Goal: Task Accomplishment & Management: Use online tool/utility

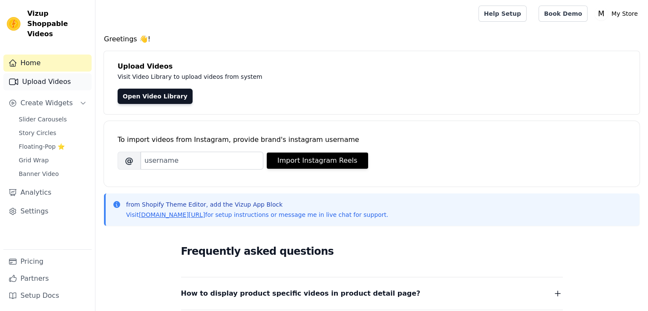
click at [52, 73] on link "Upload Videos" at bounding box center [47, 81] width 88 height 17
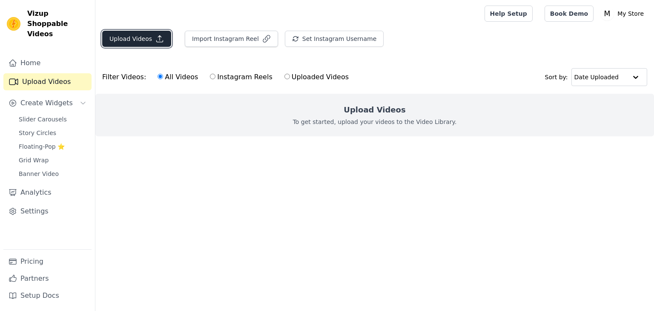
click at [138, 34] on button "Upload Videos" at bounding box center [136, 39] width 69 height 16
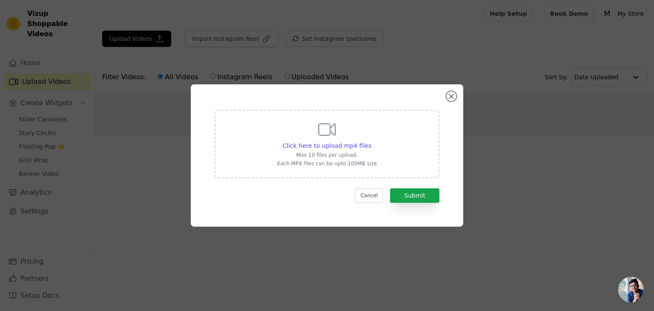
click at [330, 154] on p "Max 10 files per upload." at bounding box center [327, 155] width 100 height 7
click at [371, 141] on input "Click here to upload mp4 files Max 10 files per upload. Each MP4 files can be u…" at bounding box center [371, 141] width 0 height 0
click at [359, 152] on p "Max 10 files per upload." at bounding box center [327, 155] width 100 height 7
click at [371, 141] on input "Click here to upload mp4 files Max 10 files per upload. Each MP4 files can be u…" at bounding box center [371, 141] width 0 height 0
click at [296, 147] on span "Click here to upload mp4 files" at bounding box center [327, 145] width 89 height 7
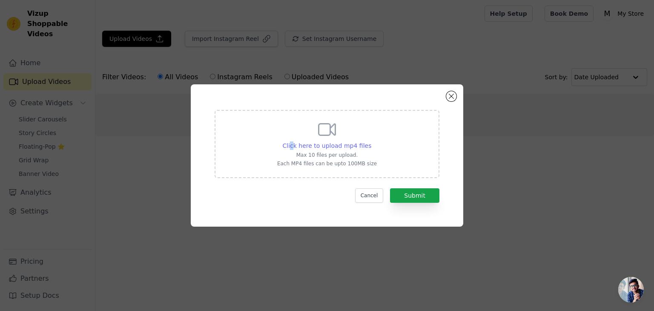
click at [296, 145] on span "Click here to upload mp4 files" at bounding box center [327, 145] width 89 height 7
click at [371, 141] on input "Click here to upload mp4 files Max 10 files per upload. Each MP4 files can be u…" at bounding box center [371, 141] width 0 height 0
click at [302, 145] on span "Click here to upload mp4 files" at bounding box center [327, 145] width 89 height 7
click at [371, 141] on input "Click here to upload mp4 files Max 10 files per upload. Each MP4 files can be u…" at bounding box center [371, 141] width 0 height 0
click at [445, 98] on div "Click here to upload mp4 files Max 10 files per upload. Each MP4 files can be u…" at bounding box center [327, 155] width 273 height 142
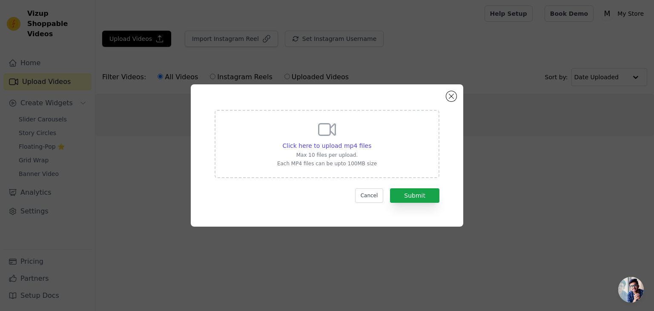
click at [438, 97] on div "Click here to upload mp4 files Max 10 files per upload. Each MP4 files can be u…" at bounding box center [327, 155] width 273 height 142
click at [443, 106] on div "Click here to upload mp4 files Max 10 files per upload. Each MP4 files can be u…" at bounding box center [327, 156] width 242 height 112
click at [370, 192] on button "Cancel" at bounding box center [369, 195] width 29 height 14
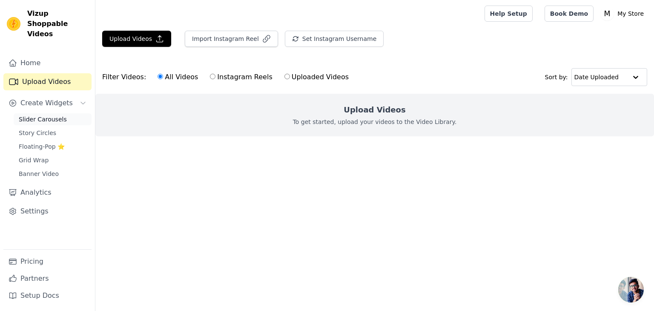
click at [43, 115] on span "Slider Carousels" at bounding box center [43, 119] width 48 height 9
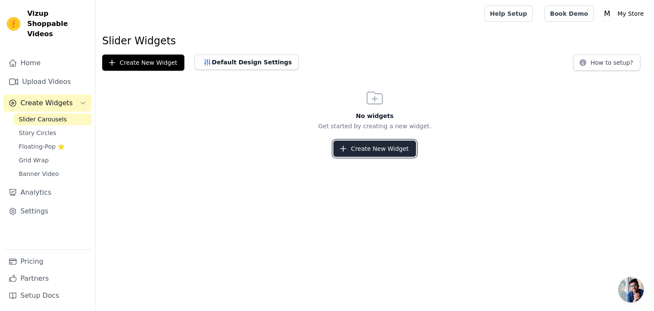
click at [360, 144] on button "Create New Widget" at bounding box center [374, 149] width 82 height 16
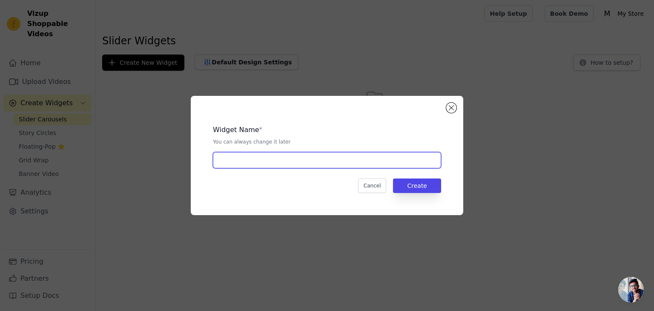
click at [288, 158] on input "text" at bounding box center [327, 160] width 228 height 16
type input "b"
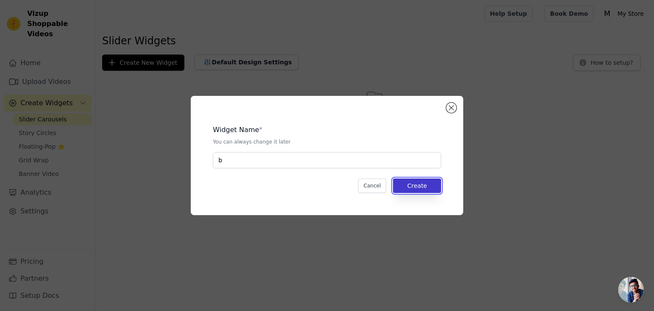
click at [430, 190] on button "Create" at bounding box center [417, 185] width 48 height 14
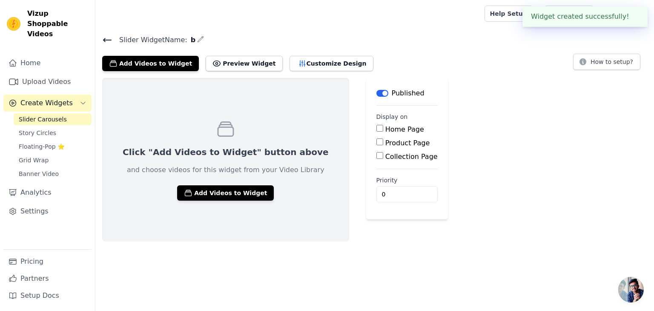
click at [218, 162] on div "Click "Add Videos to Widget" button above and choose videos for this widget fro…" at bounding box center [225, 160] width 247 height 164
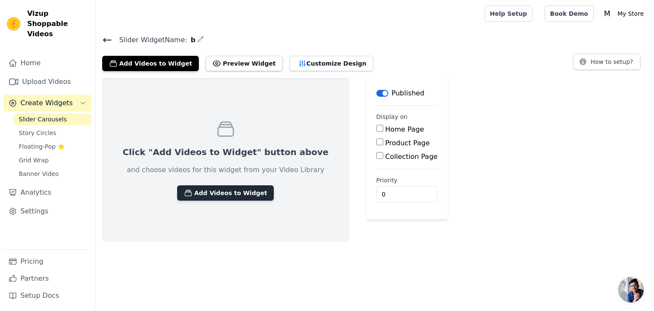
click at [218, 191] on button "Add Videos to Widget" at bounding box center [225, 192] width 97 height 15
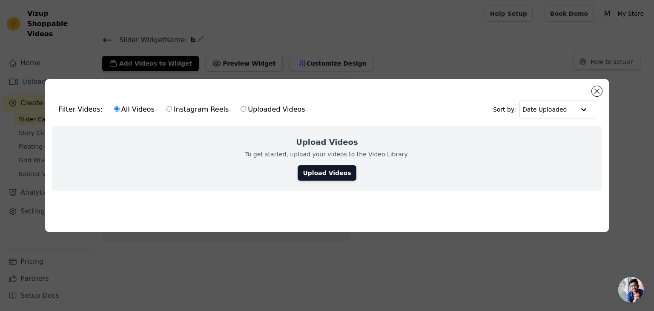
click at [391, 53] on div "Filter Videos: All Videos Instagram Reels Uploaded Videos Sort by: Date Uploade…" at bounding box center [327, 155] width 654 height 311
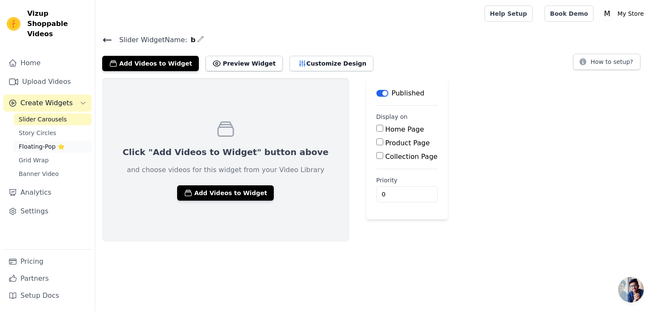
click at [40, 142] on span "Floating-Pop ⭐" at bounding box center [42, 146] width 46 height 9
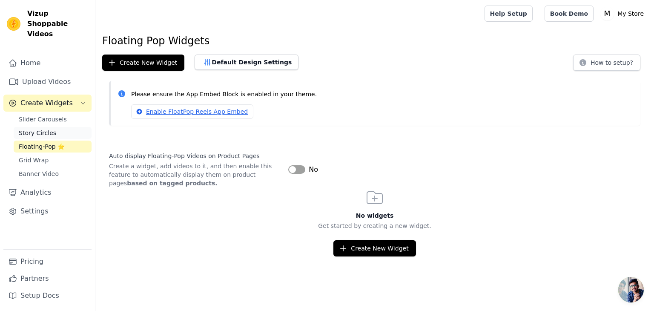
click at [44, 129] on span "Story Circles" at bounding box center [37, 133] width 37 height 9
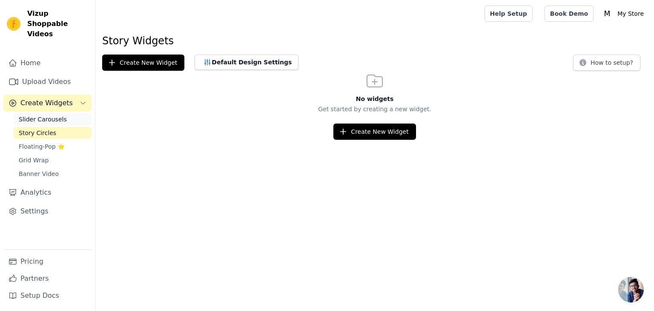
click at [52, 115] on span "Slider Carousels" at bounding box center [43, 119] width 48 height 9
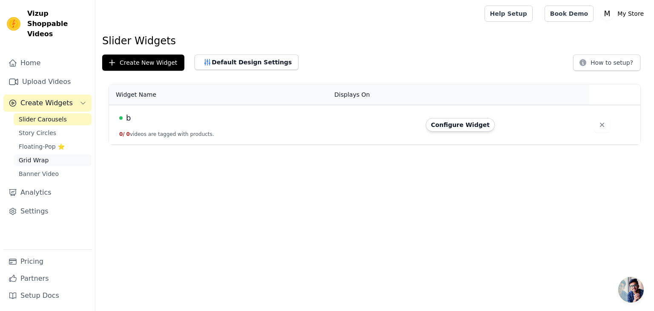
click at [44, 155] on link "Grid Wrap" at bounding box center [53, 160] width 78 height 12
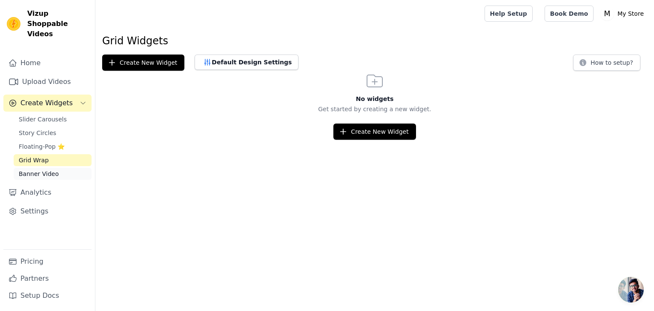
click at [47, 169] on span "Banner Video" at bounding box center [39, 173] width 40 height 9
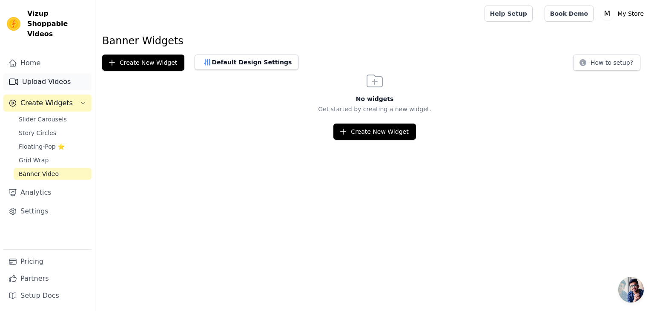
click at [59, 73] on link "Upload Videos" at bounding box center [47, 81] width 88 height 17
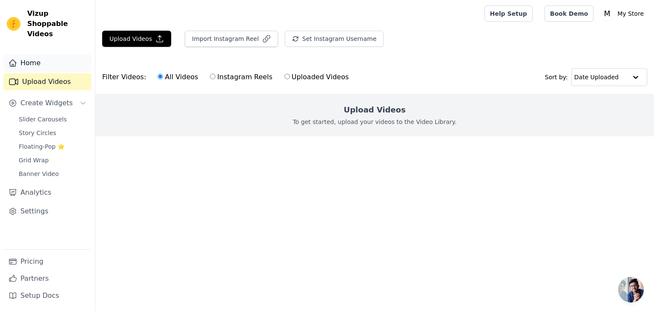
click at [61, 56] on link "Home" at bounding box center [47, 63] width 88 height 17
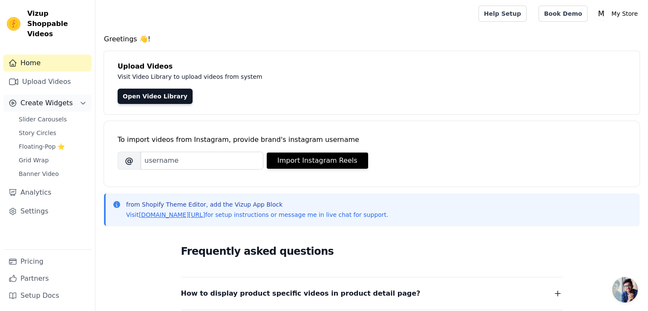
click at [65, 98] on span "Create Widgets" at bounding box center [46, 103] width 52 height 10
click at [83, 100] on icon "Sidebar" at bounding box center [83, 103] width 7 height 7
click at [45, 115] on link "Slider Carousels" at bounding box center [53, 119] width 78 height 12
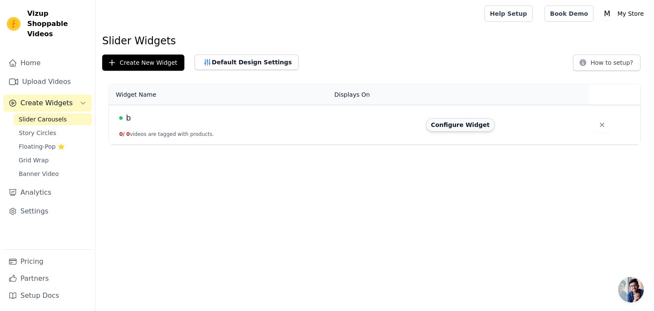
click at [441, 126] on button "Configure Widget" at bounding box center [460, 125] width 69 height 14
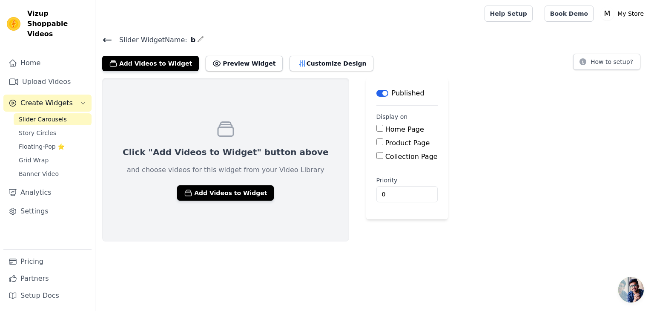
click at [385, 130] on label "Home Page" at bounding box center [404, 129] width 39 height 8
click at [376, 130] on input "Home Page" at bounding box center [379, 128] width 7 height 7
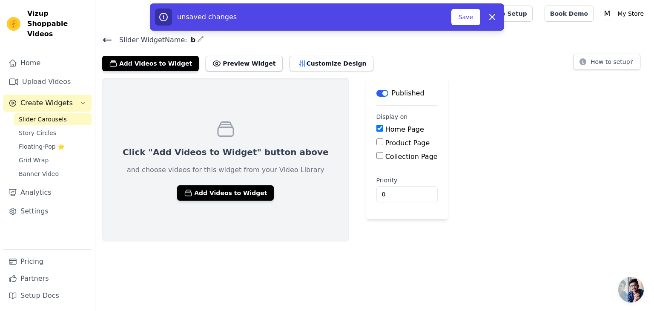
click at [385, 130] on label "Home Page" at bounding box center [404, 129] width 39 height 8
click at [376, 130] on input "Home Page" at bounding box center [379, 128] width 7 height 7
checkbox input "false"
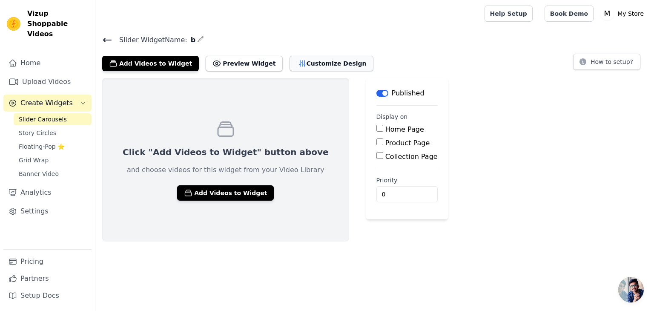
click at [290, 60] on button "Customize Design" at bounding box center [332, 63] width 84 height 15
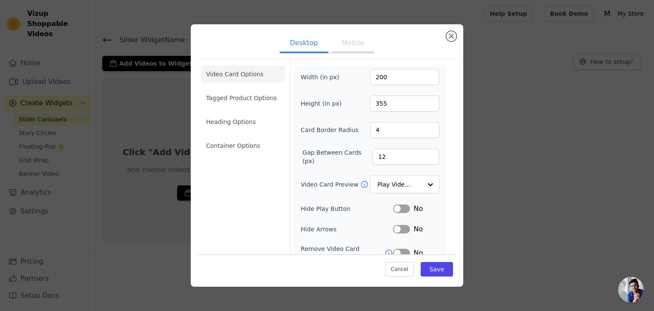
click at [333, 55] on ul "Desktop Mobile" at bounding box center [327, 44] width 259 height 26
click at [254, 99] on li "Tagged Product Options" at bounding box center [243, 97] width 84 height 17
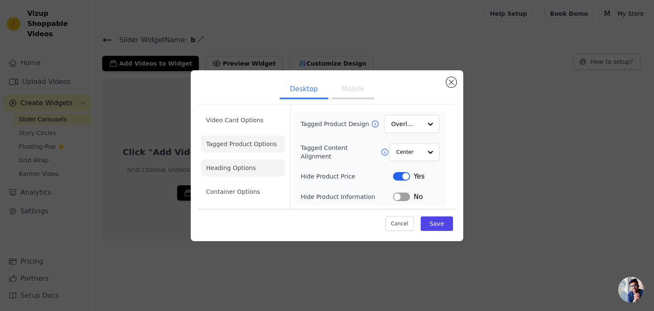
click at [246, 169] on li "Heading Options" at bounding box center [243, 167] width 84 height 17
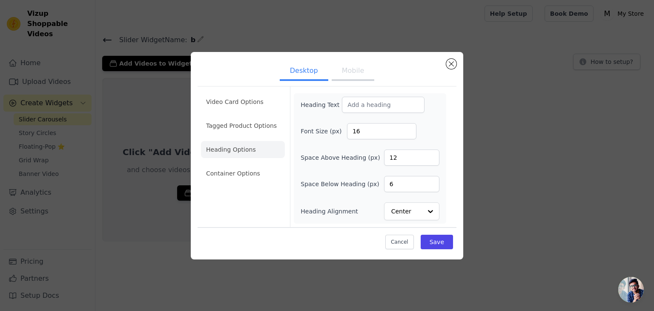
click at [254, 164] on ul "Video Card Options Tagged Product Options Heading Options Container Options" at bounding box center [243, 137] width 84 height 95
click at [356, 66] on button "Mobile" at bounding box center [353, 71] width 43 height 19
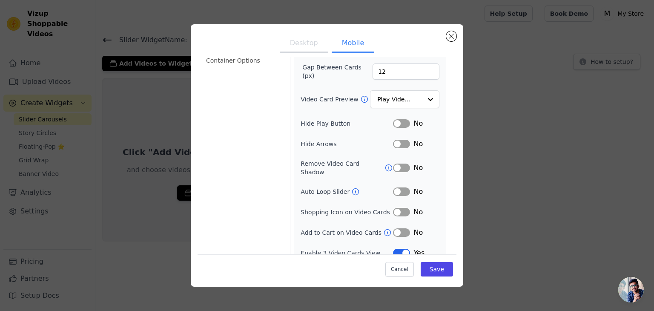
scroll to position [87, 0]
drag, startPoint x: 136, startPoint y: 104, endPoint x: 148, endPoint y: 104, distance: 11.5
click at [139, 104] on div "Desktop Mobile Video Card Options Tagged Product Options Heading Options Contai…" at bounding box center [327, 156] width 627 height 290
